Goal: Task Accomplishment & Management: Manage account settings

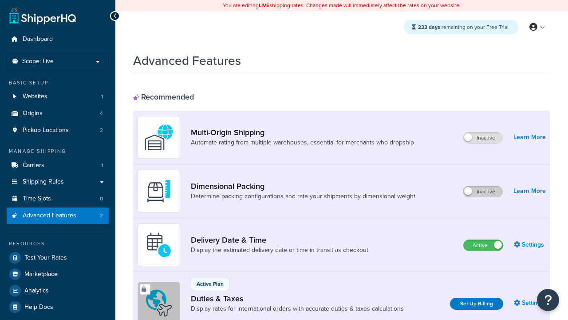
click at [483, 186] on label "Inactive" at bounding box center [483, 191] width 39 height 11
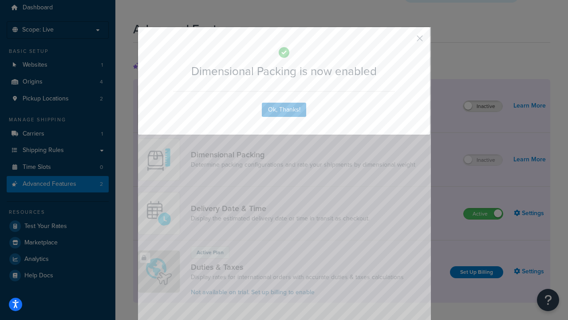
click at [407, 40] on button "button" at bounding box center [407, 41] width 2 height 2
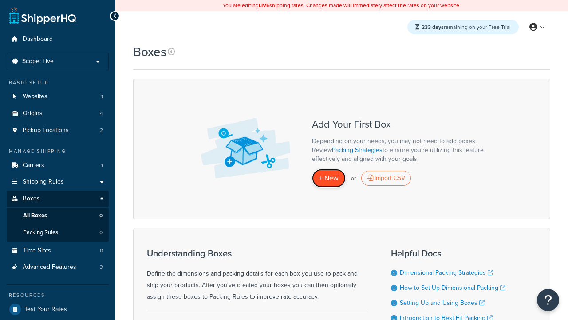
click at [329, 178] on span "+ New" at bounding box center [329, 178] width 20 height 10
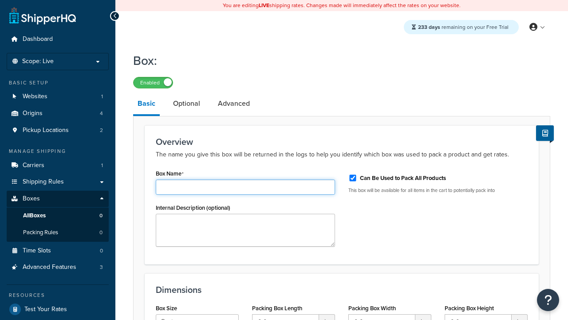
type input "Box1"
select select "usps_small"
type input "8.5"
type input "5"
type input "1.5"
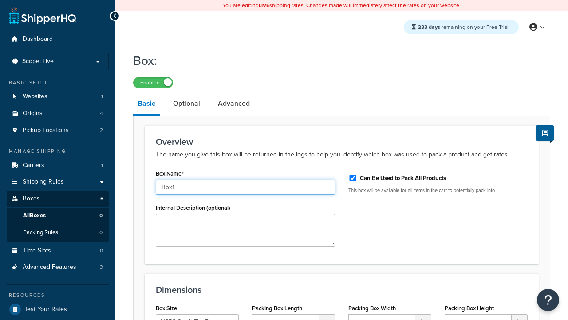
type input "Box1"
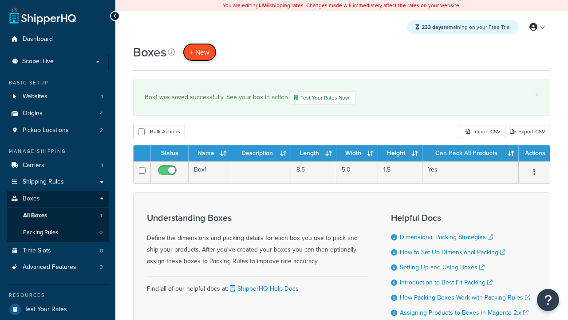
click at [200, 52] on span "+ New" at bounding box center [200, 52] width 20 height 10
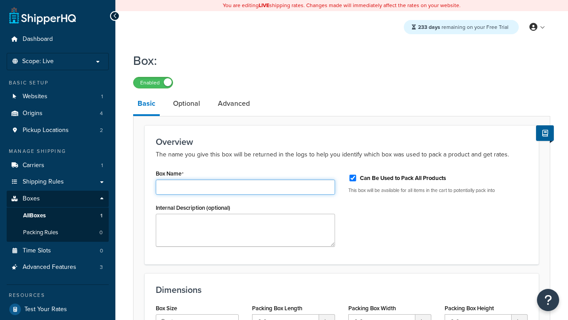
type input "Box2"
select select "usps_small"
type input "8.5"
type input "5"
type input "1.5"
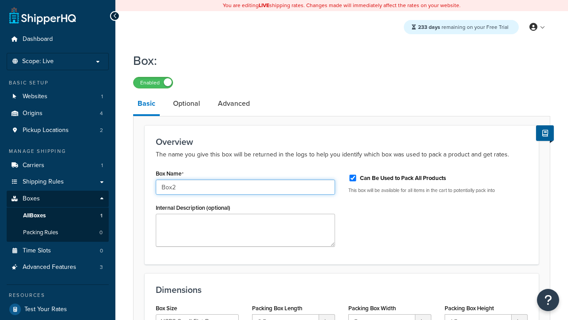
type input "Box2"
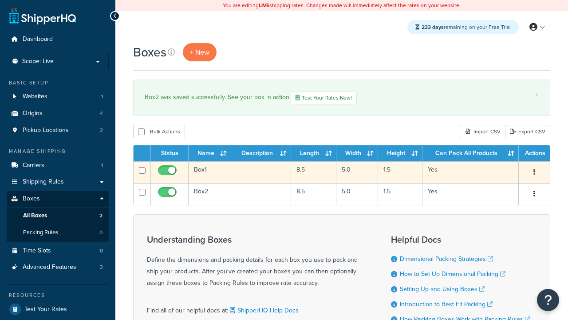
click at [534, 173] on icon "button" at bounding box center [535, 172] width 2 height 6
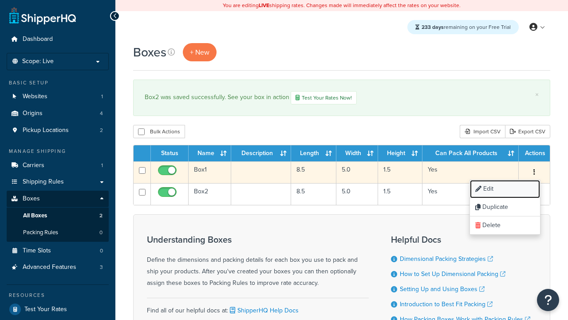
click at [505, 190] on link "Edit" at bounding box center [505, 189] width 70 height 18
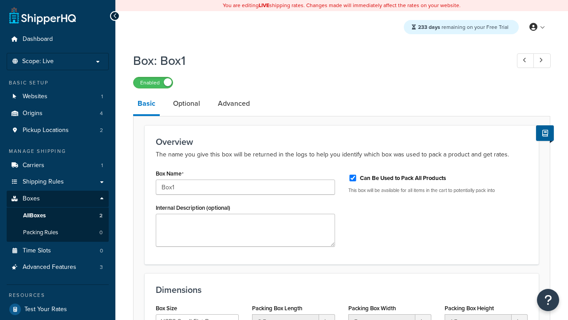
select select "usps_small"
type input "NewBox1"
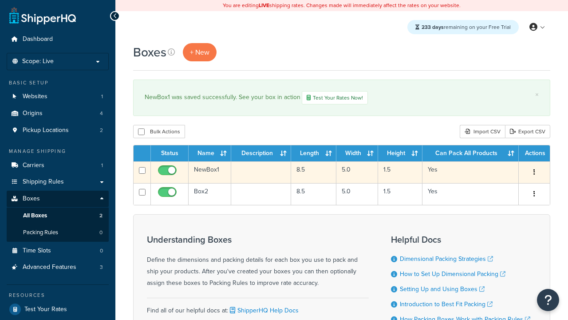
click at [534, 173] on icon "button" at bounding box center [535, 172] width 2 height 6
click at [0, 0] on link "Duplicate" at bounding box center [0, 0] width 0 height 0
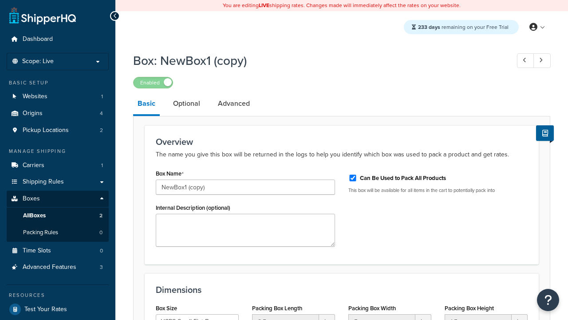
select select "usps_small"
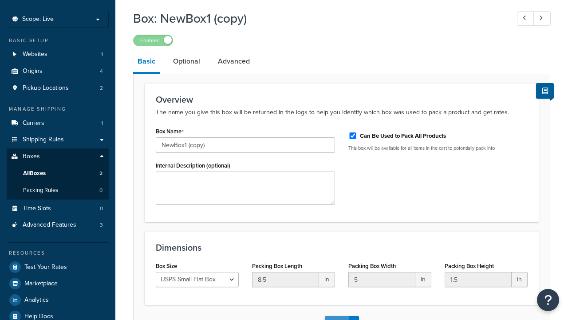
click at [337, 316] on button "Save" at bounding box center [337, 323] width 24 height 14
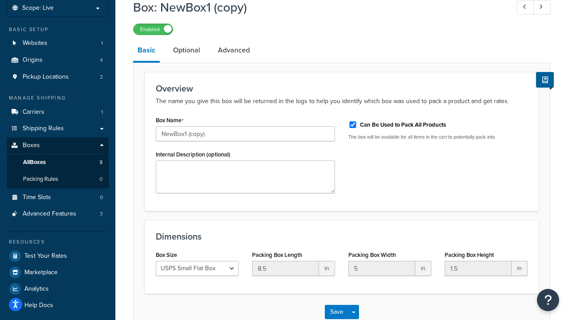
scroll to position [0, 0]
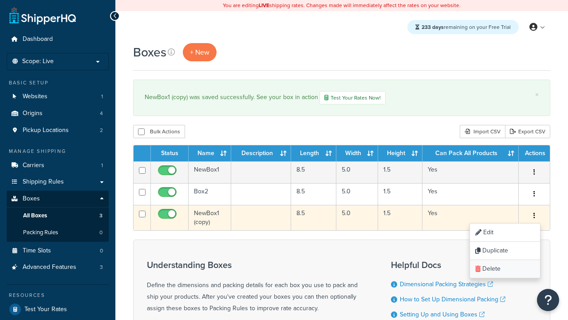
click at [505, 270] on link "Delete" at bounding box center [505, 269] width 70 height 18
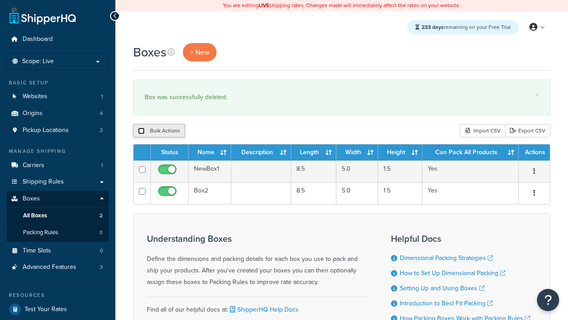
click at [141, 131] on input "checkbox" at bounding box center [141, 130] width 7 height 7
checkbox input "true"
click at [0, 0] on button "Delete" at bounding box center [0, 0] width 0 height 0
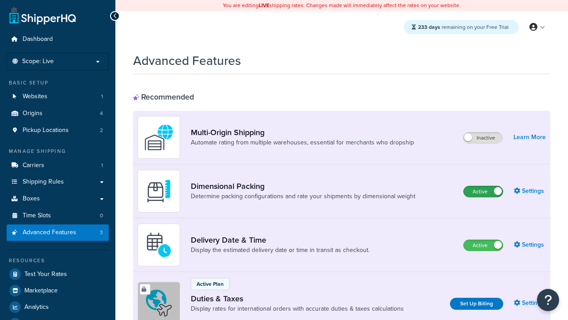
click at [484, 191] on label "Active" at bounding box center [483, 191] width 39 height 11
